Goal: Check status: Check status

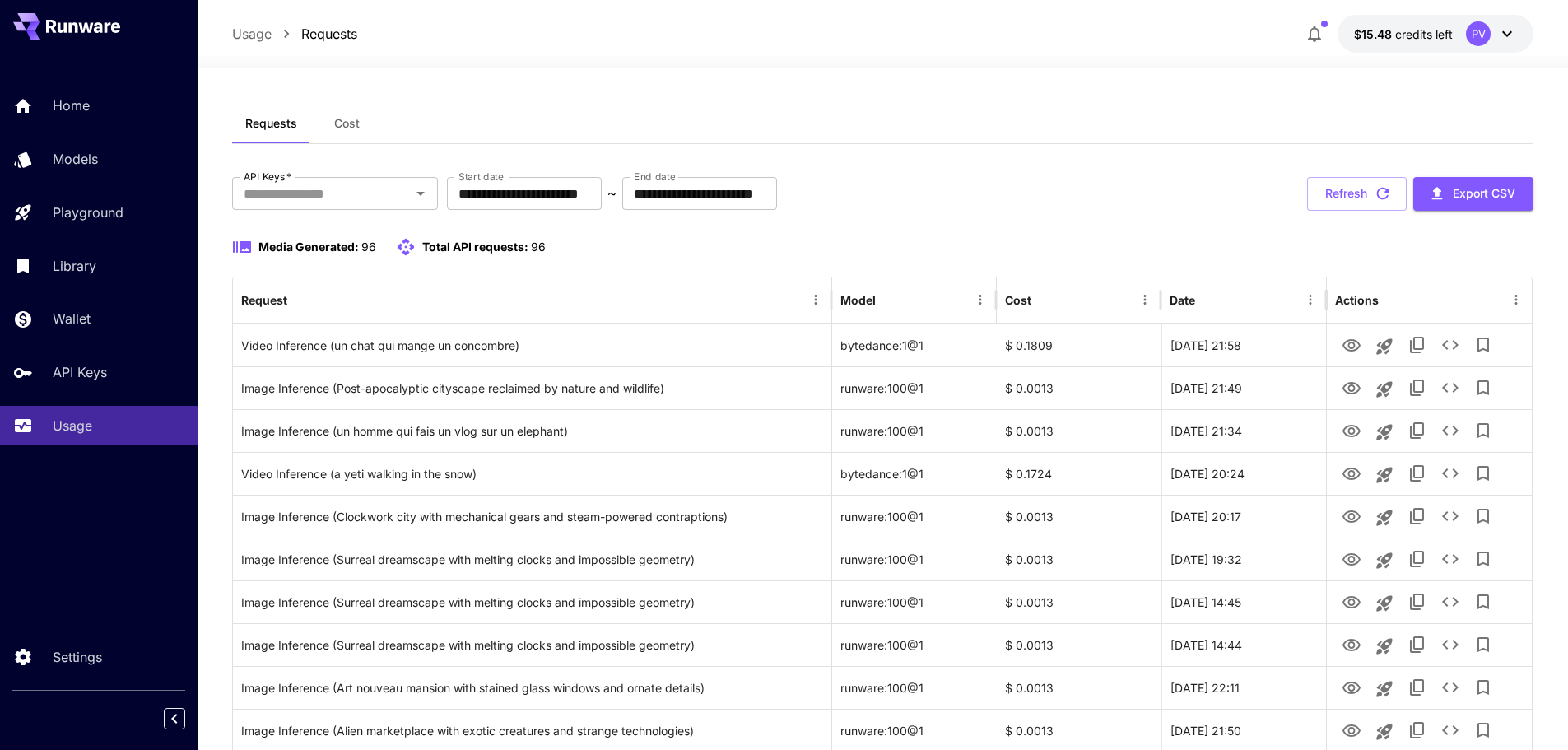
click at [267, 30] on p "Usage" at bounding box center [252, 33] width 40 height 20
click at [252, 28] on p "Usage" at bounding box center [252, 33] width 40 height 20
drag, startPoint x: 74, startPoint y: 412, endPoint x: 166, endPoint y: 346, distance: 113.2
click at [74, 412] on link "Usage" at bounding box center [98, 425] width 198 height 41
click at [1341, 184] on button "Refresh" at bounding box center [1356, 194] width 99 height 34
